Goal: Task Accomplishment & Management: Use online tool/utility

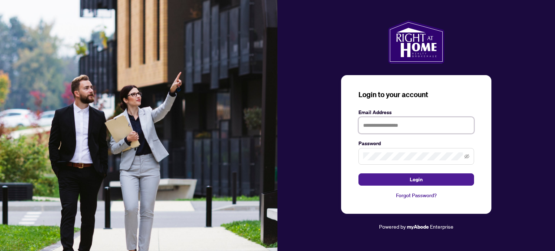
click at [372, 120] on input "text" at bounding box center [416, 125] width 116 height 17
type input "**********"
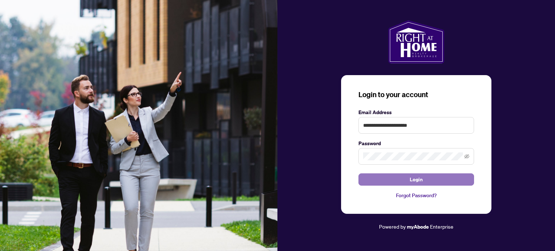
click at [409, 180] on span "Login" at bounding box center [415, 180] width 13 height 12
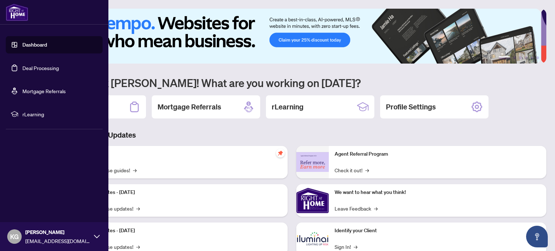
click at [26, 66] on link "Deal Processing" at bounding box center [40, 68] width 36 height 6
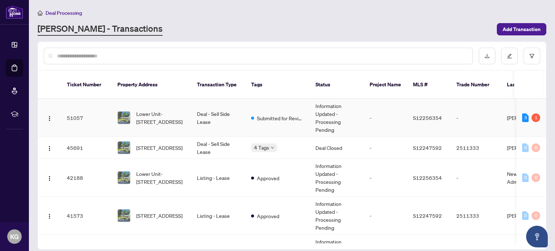
click at [314, 112] on td "Information Updated - Processing Pending" at bounding box center [336, 118] width 54 height 38
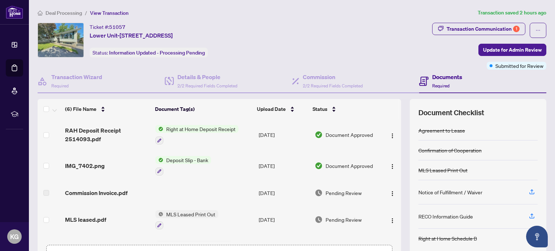
click at [213, 128] on span "Right at Home Deposit Receipt" at bounding box center [200, 129] width 75 height 8
click at [192, 161] on span "Right at Home Deposit Receipt" at bounding box center [198, 163] width 75 height 8
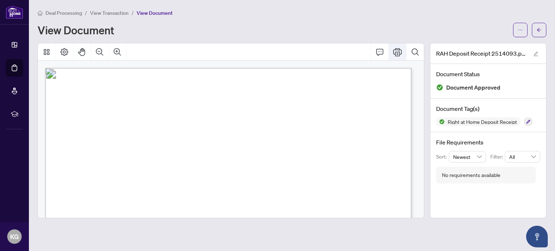
click at [398, 53] on icon "Print" at bounding box center [397, 52] width 9 height 9
